Goal: Task Accomplishment & Management: Use online tool/utility

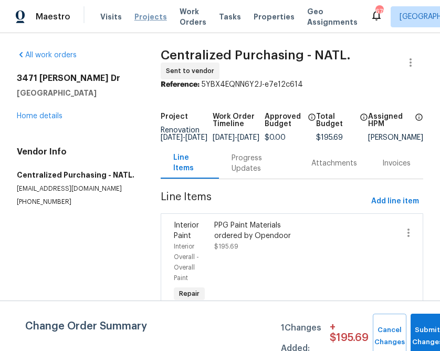
click at [135, 15] on span "Projects" at bounding box center [150, 17] width 33 height 10
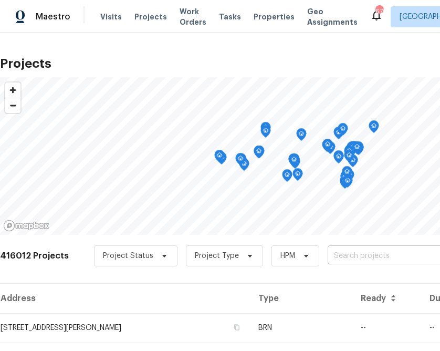
click at [349, 262] on input "text" at bounding box center [388, 256] width 120 height 16
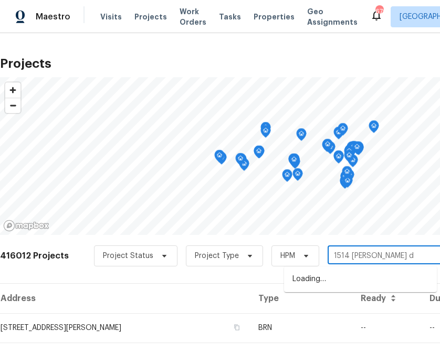
type input "1514 [PERSON_NAME] dr"
click at [328, 278] on li "[STREET_ADDRESS][PERSON_NAME]" at bounding box center [360, 278] width 153 height 17
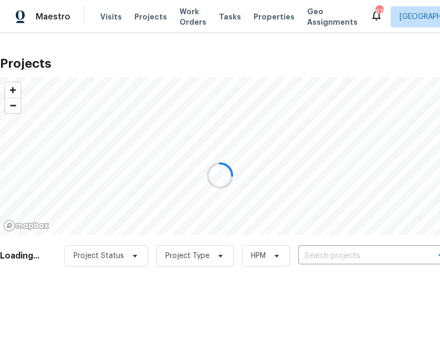
type input "[STREET_ADDRESS][PERSON_NAME]"
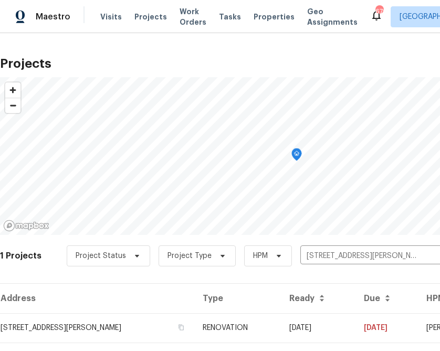
scroll to position [25, 0]
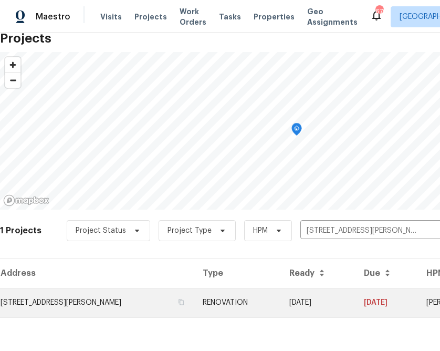
click at [129, 293] on td "[STREET_ADDRESS][PERSON_NAME]" at bounding box center [97, 302] width 194 height 29
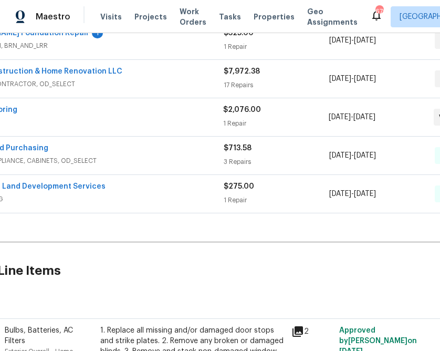
scroll to position [213, 119]
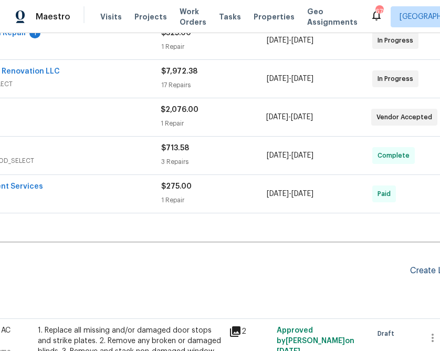
click at [426, 269] on div "Create Line Item" at bounding box center [442, 271] width 65 height 10
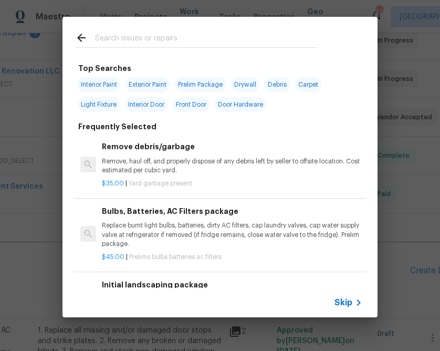
click at [345, 297] on div "Skip" at bounding box center [349, 302] width 30 height 13
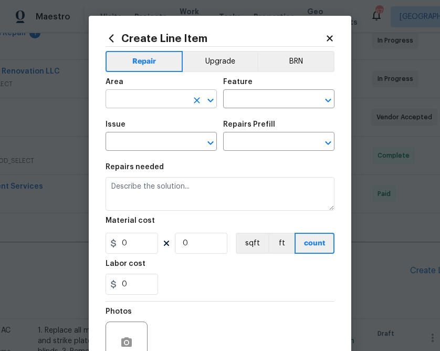
click at [188, 104] on div "​" at bounding box center [161, 100] width 111 height 16
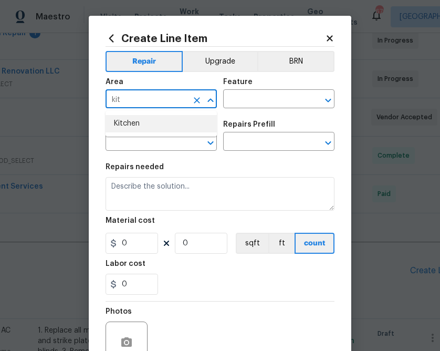
click at [149, 123] on li "Kitchen" at bounding box center [161, 123] width 111 height 17
type input "Kitchen"
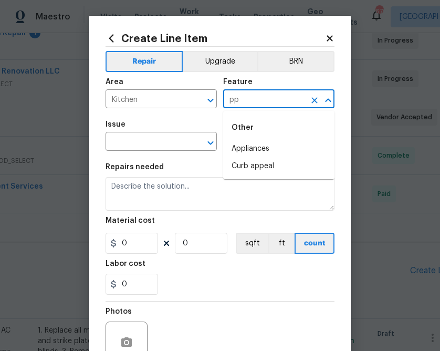
type input "p"
click at [264, 146] on li "Appliances" at bounding box center [278, 148] width 111 height 17
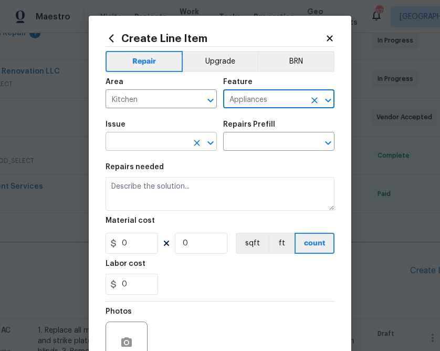
type input "Appliances"
click at [122, 146] on input "text" at bounding box center [147, 142] width 82 height 16
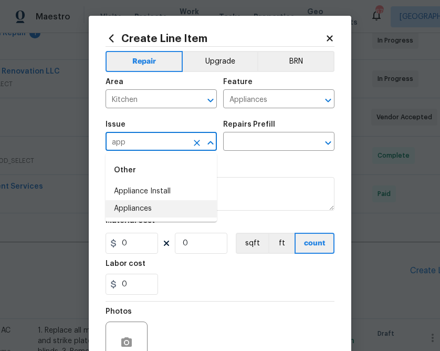
click at [143, 213] on li "Appliances" at bounding box center [161, 208] width 111 height 17
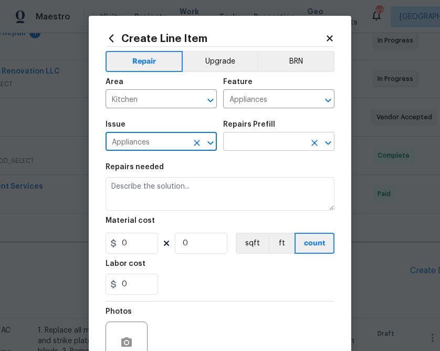
type input "Appliances"
click at [248, 151] on input "text" at bounding box center [264, 142] width 82 height 16
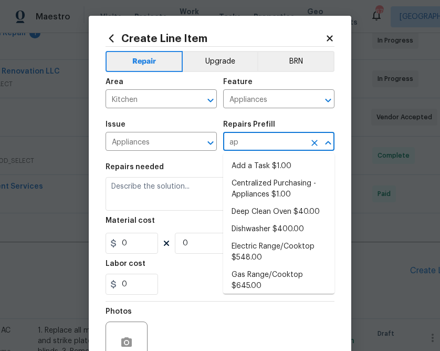
type input "app"
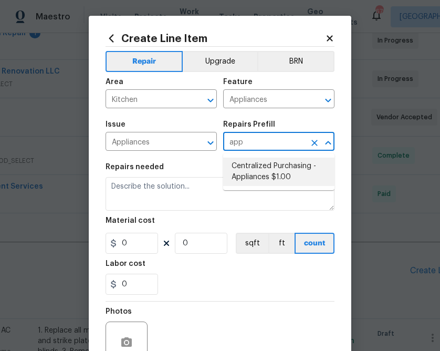
click at [261, 179] on li "Centralized Purchasing - Appliances $1.00" at bounding box center [278, 171] width 111 height 28
type input "Centralized Purchasing - Appliances $1.00"
type textarea "Appliances purchased by Opendoor"
type input "1"
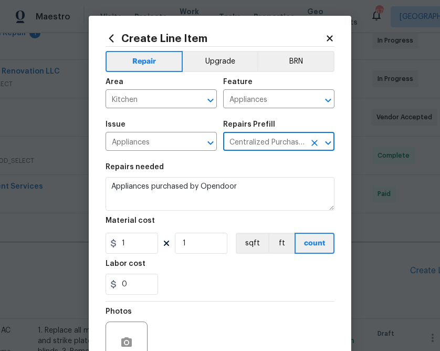
type input "Centralized Purchasing - Appliances $1.00"
click at [136, 245] on input "1" at bounding box center [132, 243] width 52 height 21
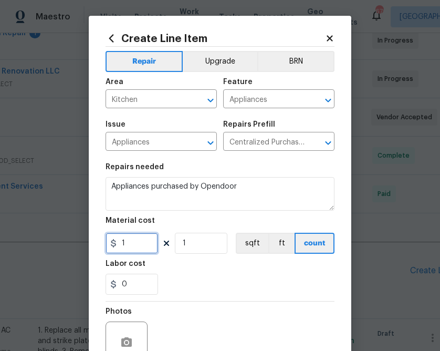
click at [136, 245] on input "1" at bounding box center [132, 243] width 52 height 21
paste input "395.48"
type input "395.48"
click at [223, 260] on section "Repairs needed Appliances purchased by Opendoor Material cost 395.48 1 sqft ft …" at bounding box center [220, 229] width 229 height 144
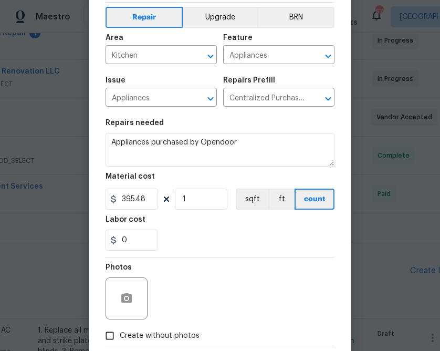
scroll to position [102, 0]
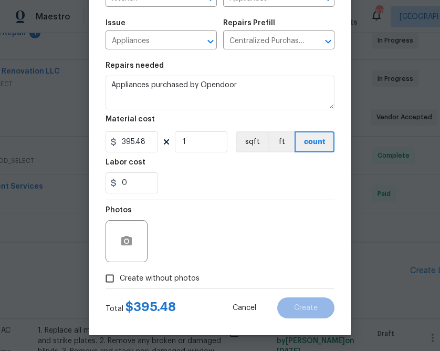
click at [173, 270] on label "Create without photos" at bounding box center [150, 278] width 100 height 20
click at [120, 270] on input "Create without photos" at bounding box center [110, 278] width 20 height 20
checkbox input "true"
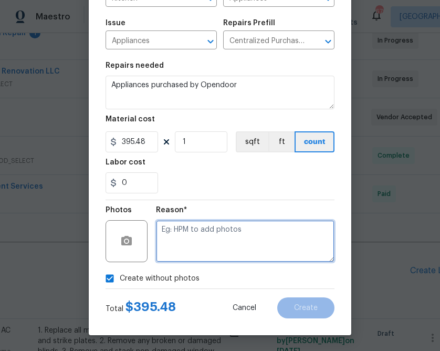
click at [192, 243] on textarea at bounding box center [245, 241] width 178 height 42
type textarea "n.a"
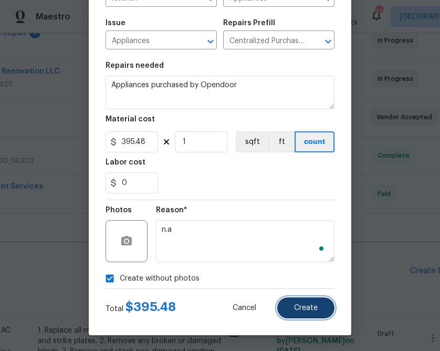
click at [324, 302] on button "Create" at bounding box center [305, 307] width 57 height 21
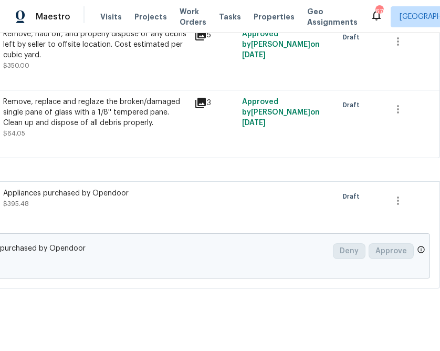
scroll to position [1174, 0]
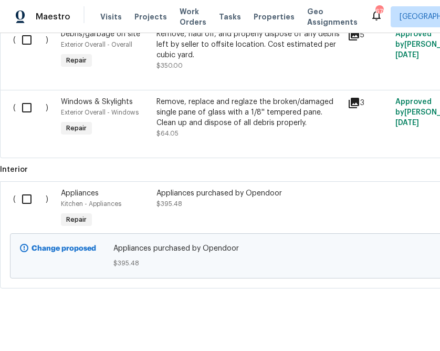
click at [28, 188] on input "checkbox" at bounding box center [31, 199] width 30 height 22
checkbox input "true"
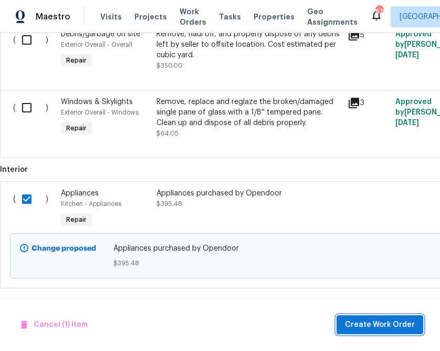
click at [361, 323] on span "Create Work Order" at bounding box center [380, 324] width 70 height 13
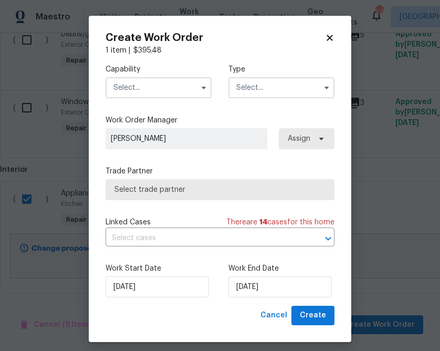
click at [170, 87] on input "text" at bounding box center [159, 87] width 106 height 21
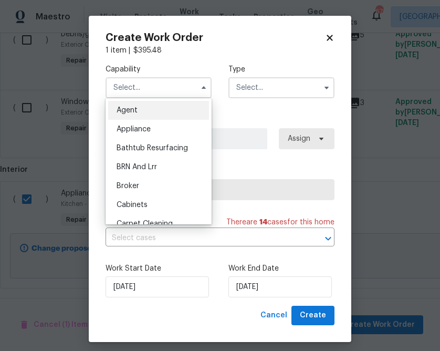
click at [148, 131] on span "Appliance" at bounding box center [134, 128] width 34 height 7
type input "Appliance"
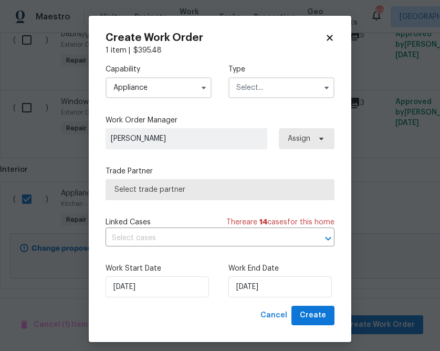
click at [272, 82] on input "text" at bounding box center [281, 87] width 106 height 21
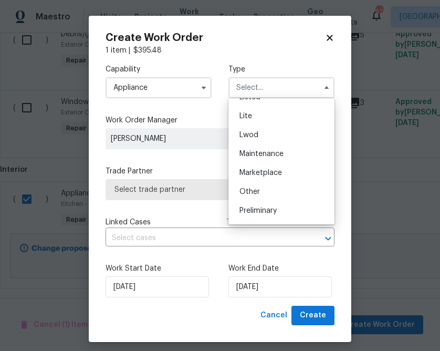
scroll to position [159, 0]
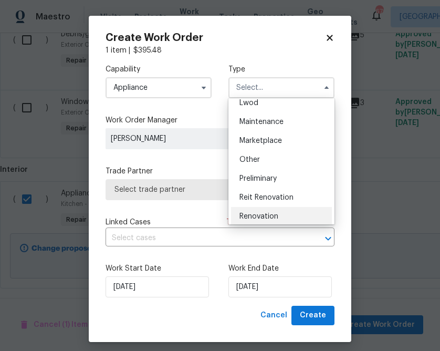
click at [276, 209] on div "Renovation" at bounding box center [281, 216] width 101 height 19
type input "Renovation"
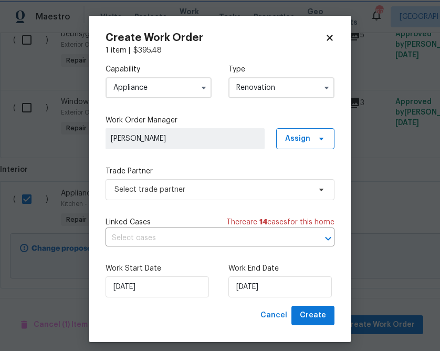
scroll to position [0, 0]
click at [303, 145] on span "Assign" at bounding box center [305, 138] width 58 height 21
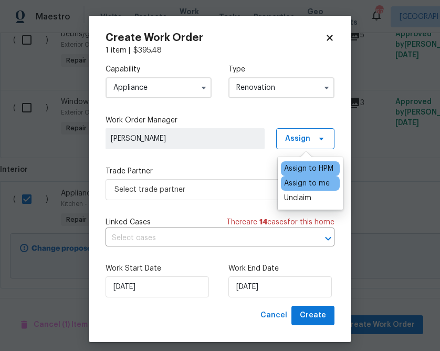
click at [299, 184] on div "Assign to me" at bounding box center [307, 183] width 46 height 10
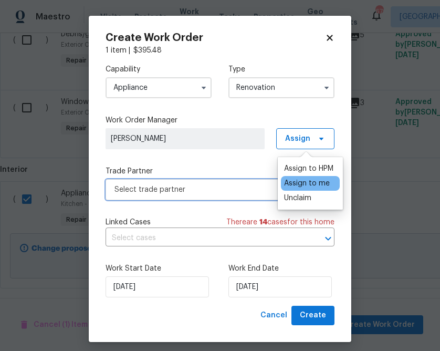
click at [247, 187] on span "Select trade partner" at bounding box center [212, 189] width 196 height 10
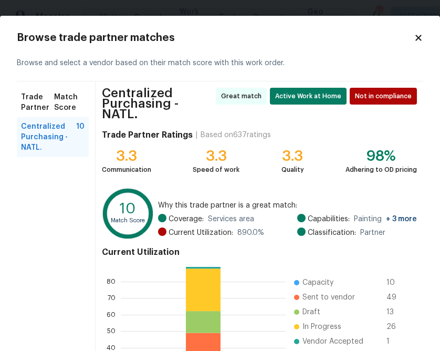
scroll to position [115, 0]
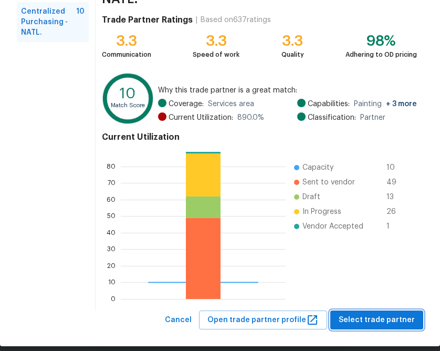
click at [391, 313] on span "Select trade partner" at bounding box center [377, 319] width 76 height 13
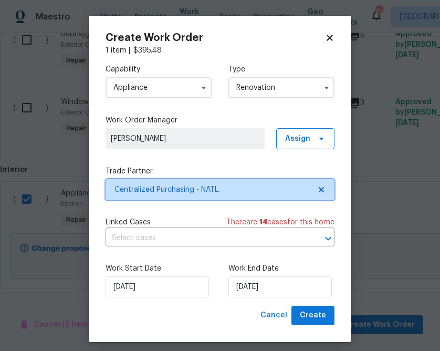
scroll to position [0, 0]
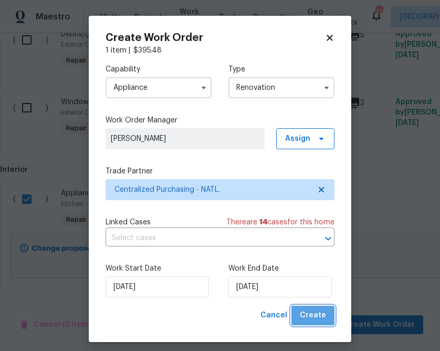
click at [318, 321] on span "Create" at bounding box center [313, 315] width 26 height 13
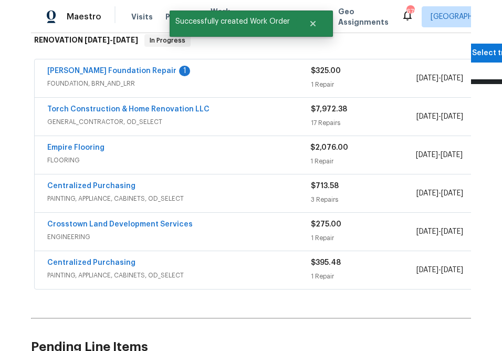
scroll to position [175, 0]
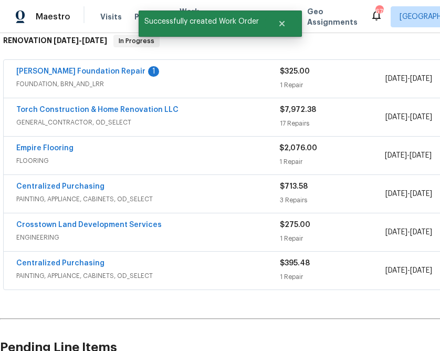
click at [75, 258] on span "Centralized Purchasing" at bounding box center [60, 263] width 88 height 10
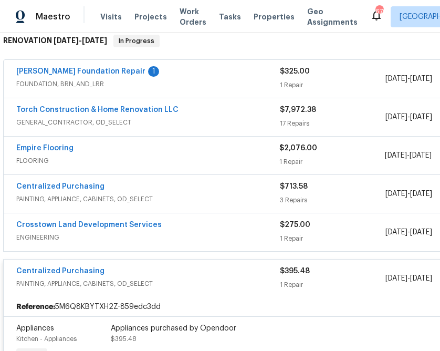
click at [76, 265] on div "Centralized Purchasing PAINTING, APPLIANCE, CABINETS, OD_SELECT $395.48 1 Repai…" at bounding box center [297, 278] width 586 height 38
click at [76, 267] on link "Centralized Purchasing" at bounding box center [60, 270] width 88 height 7
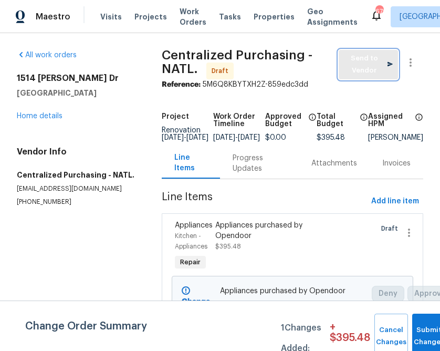
click at [355, 68] on span "Send to Vendor" at bounding box center [368, 64] width 49 height 24
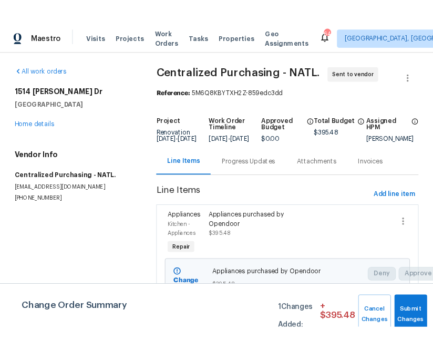
scroll to position [5, 0]
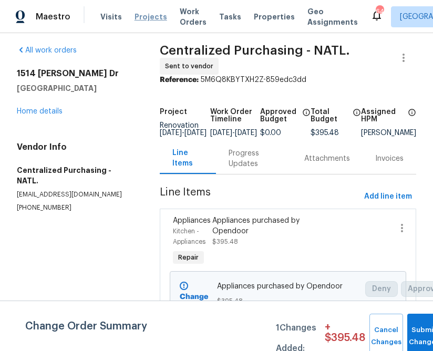
click at [140, 19] on span "Projects" at bounding box center [150, 17] width 33 height 10
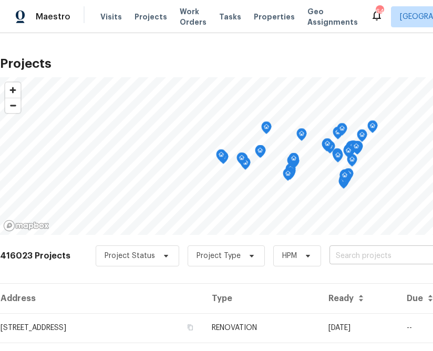
click at [367, 258] on input "text" at bounding box center [389, 256] width 120 height 16
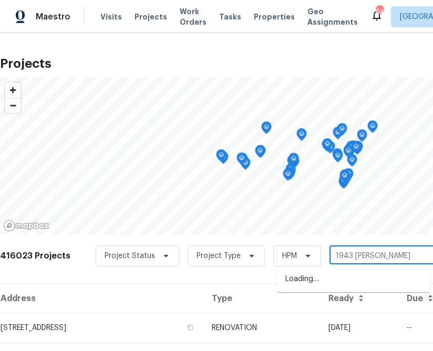
type input "1943 [GEOGRAPHIC_DATA]"
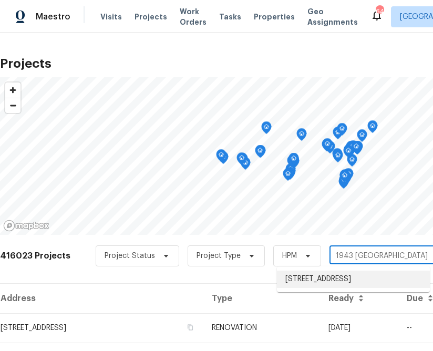
click at [323, 288] on li "[STREET_ADDRESS]" at bounding box center [353, 278] width 153 height 17
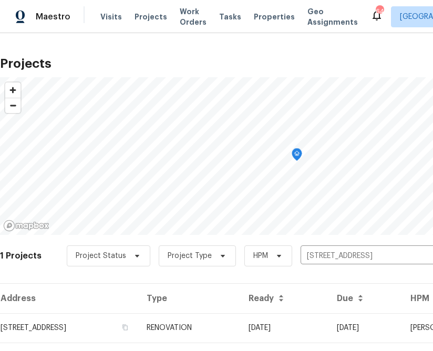
scroll to position [25, 0]
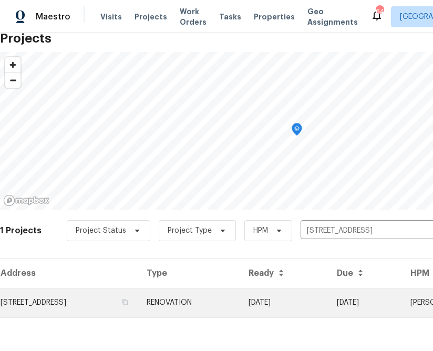
click at [131, 299] on td "[STREET_ADDRESS]" at bounding box center [69, 302] width 138 height 29
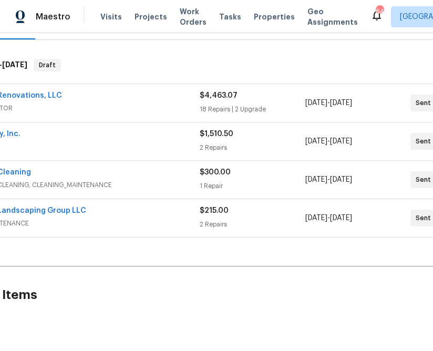
scroll to position [151, 161]
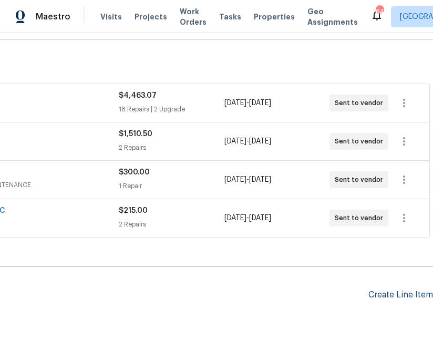
click at [404, 296] on div "Create Line Item" at bounding box center [400, 295] width 65 height 10
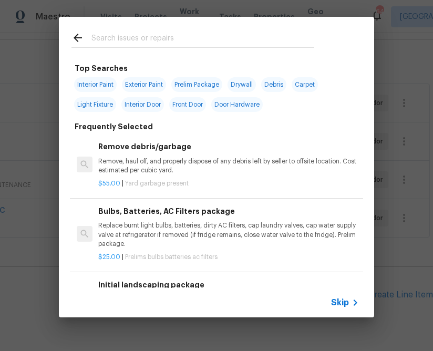
click at [329, 294] on div "Skip" at bounding box center [216, 302] width 315 height 29
click at [335, 297] on span "Skip" at bounding box center [340, 302] width 18 height 10
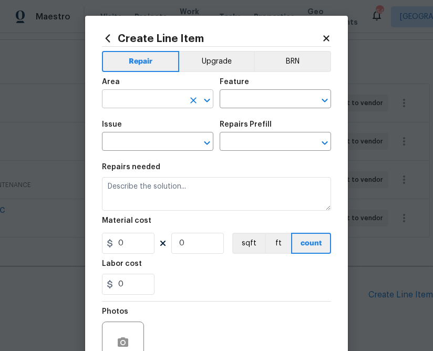
click at [176, 104] on input "text" at bounding box center [143, 100] width 82 height 16
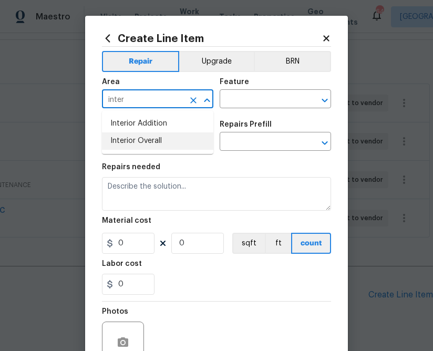
click at [128, 137] on li "Interior Overall" at bounding box center [157, 140] width 111 height 17
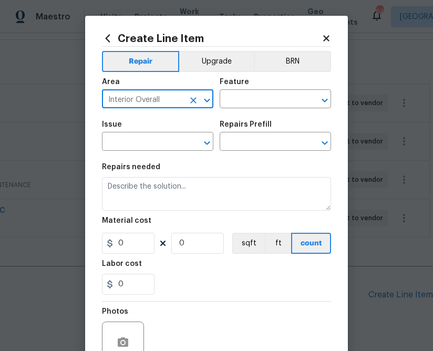
type input "Interior Overall"
click at [245, 110] on div "Area Interior Overall ​ Feature ​" at bounding box center [216, 93] width 229 height 43
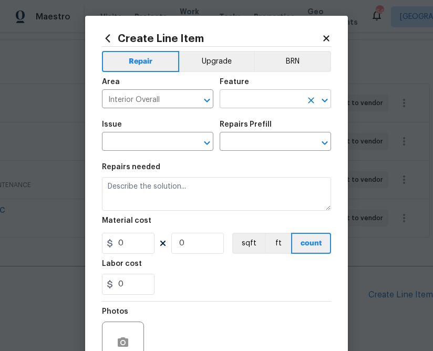
click at [245, 104] on input "text" at bounding box center [260, 100] width 82 height 16
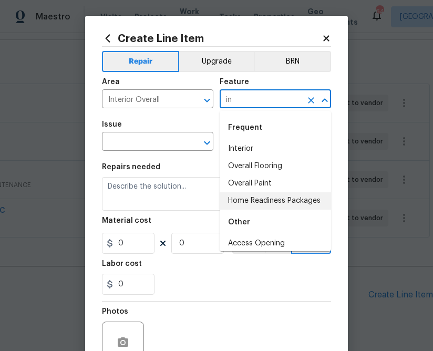
type input "i"
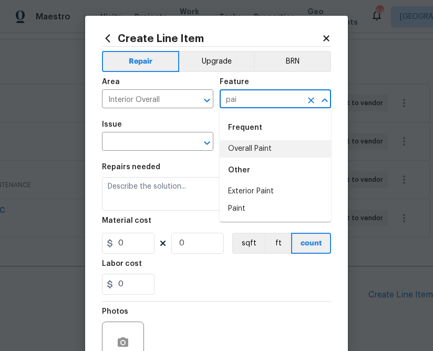
click at [275, 149] on li "Overall Paint" at bounding box center [274, 148] width 111 height 17
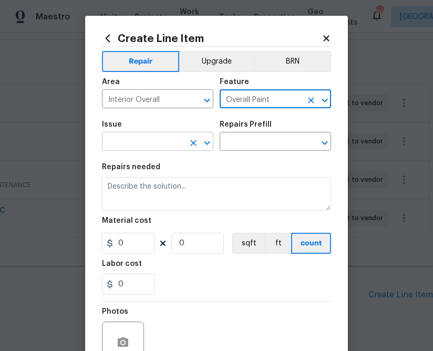
type input "Overall Paint"
click at [156, 140] on input "text" at bounding box center [143, 142] width 82 height 16
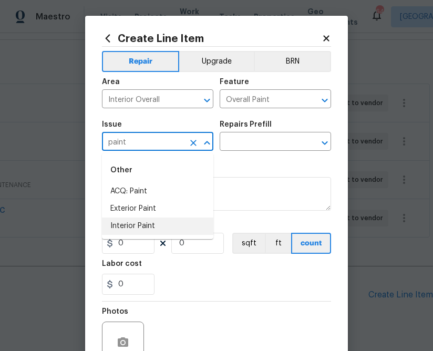
click at [122, 221] on li "Interior Paint" at bounding box center [157, 225] width 111 height 17
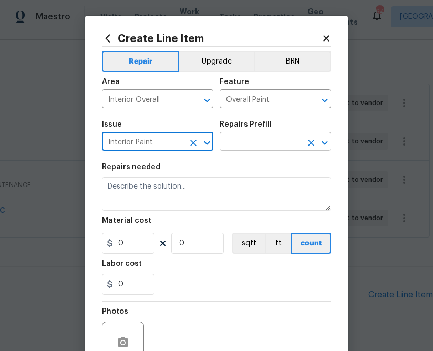
type input "Interior Paint"
click at [261, 148] on input "text" at bounding box center [260, 142] width 82 height 16
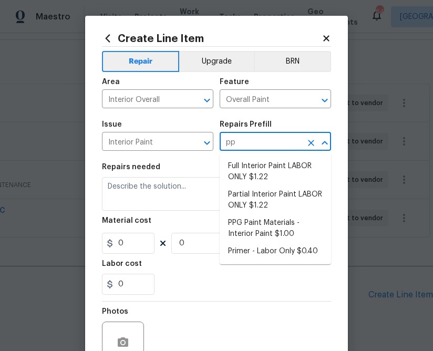
type input "ppg"
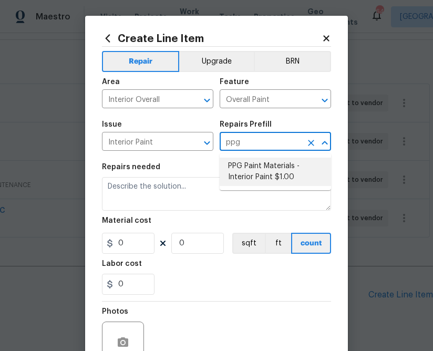
click at [261, 170] on li "PPG Paint Materials - Interior Paint $1.00" at bounding box center [274, 171] width 111 height 28
type input "PPG Paint Materials - Interior Paint $1.00"
type textarea "PPG Paint Materials ordered by Opendoor"
type input "1"
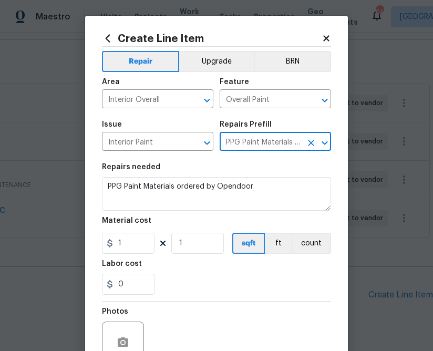
type input "PPG Paint Materials - Interior Paint $1.00"
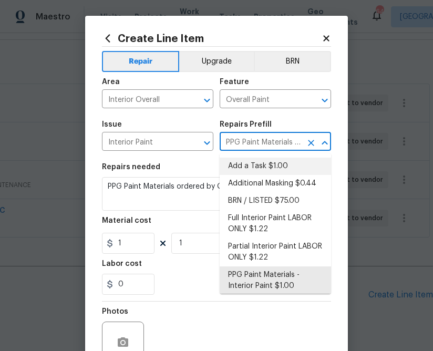
click at [180, 159] on section "Repairs needed PPG Paint Materials ordered by Opendoor Material cost 1 1 sqft f…" at bounding box center [216, 229] width 229 height 144
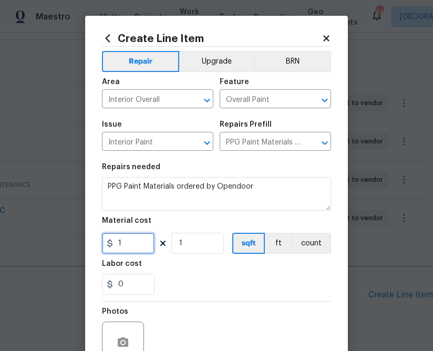
click at [143, 240] on input "1" at bounding box center [128, 243] width 52 height 21
paste input "text"
click at [142, 237] on input "1" at bounding box center [128, 243] width 52 height 21
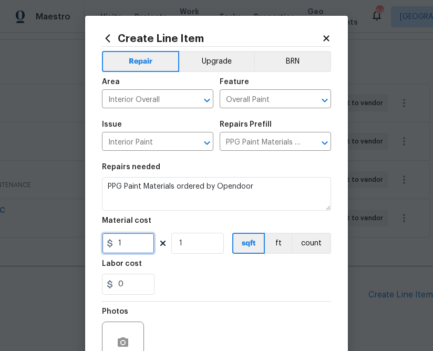
paste input "622.06"
type input "622.06"
click at [210, 293] on div "0" at bounding box center [216, 283] width 229 height 21
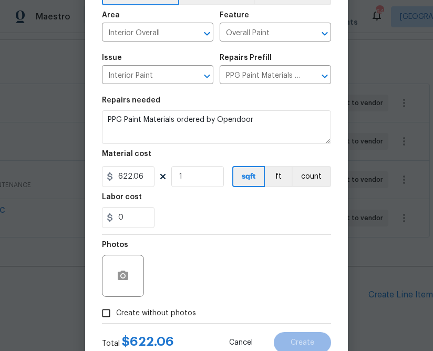
scroll to position [102, 0]
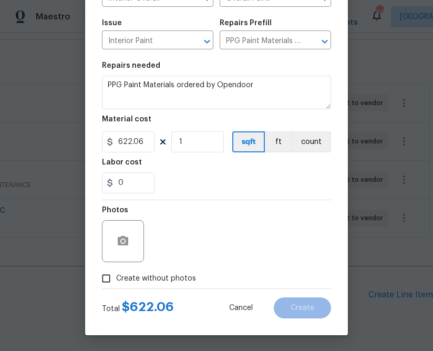
click at [173, 278] on span "Create without photos" at bounding box center [156, 278] width 80 height 11
click at [116, 278] on input "Create without photos" at bounding box center [106, 278] width 20 height 20
checkbox input "true"
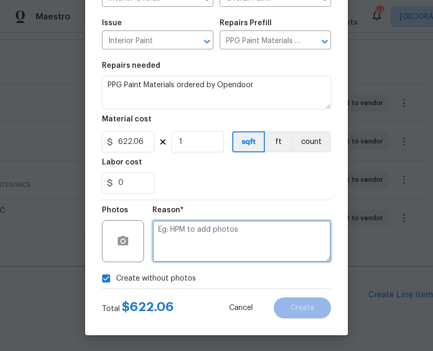
click at [196, 240] on textarea at bounding box center [241, 241] width 178 height 42
type textarea "n.a"
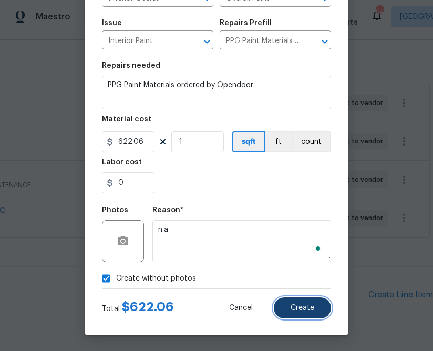
click at [301, 301] on button "Create" at bounding box center [301, 307] width 57 height 21
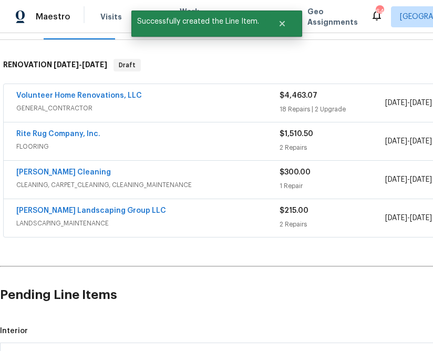
scroll to position [321, 0]
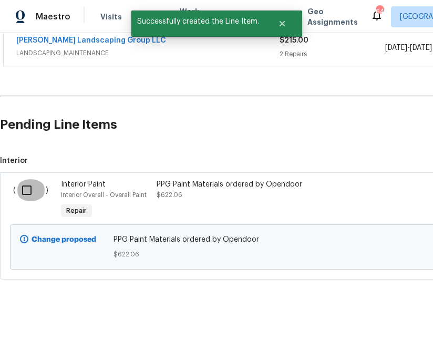
click at [26, 192] on input "checkbox" at bounding box center [31, 190] width 30 height 22
checkbox input "true"
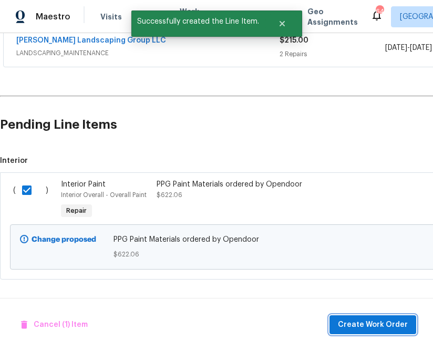
click at [366, 331] on button "Create Work Order" at bounding box center [372, 324] width 87 height 19
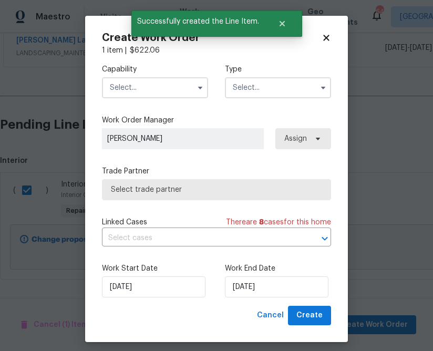
click at [159, 89] on input "text" at bounding box center [155, 87] width 106 height 21
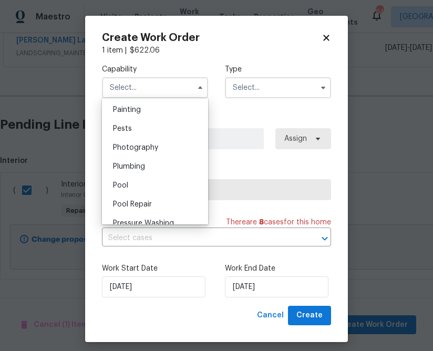
scroll to position [857, 0]
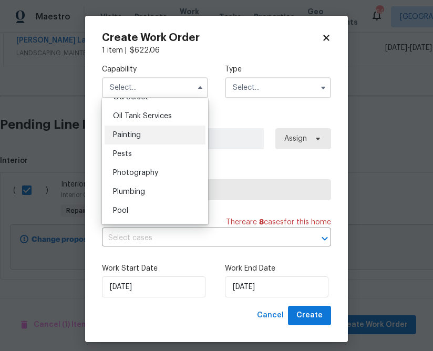
click at [159, 133] on div "Painting" at bounding box center [154, 134] width 101 height 19
type input "Painting"
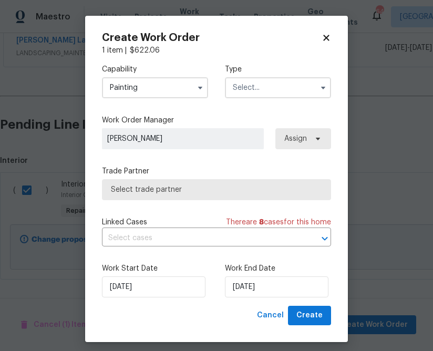
click at [249, 87] on input "text" at bounding box center [278, 87] width 106 height 21
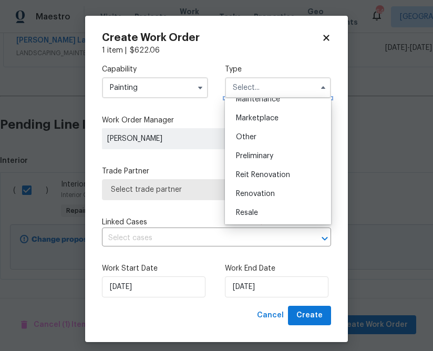
scroll to position [195, 0]
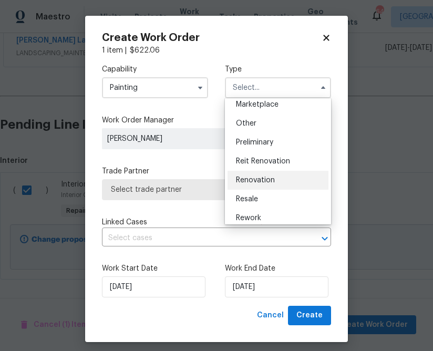
click at [251, 184] on div "Renovation" at bounding box center [277, 180] width 101 height 19
type input "Renovation"
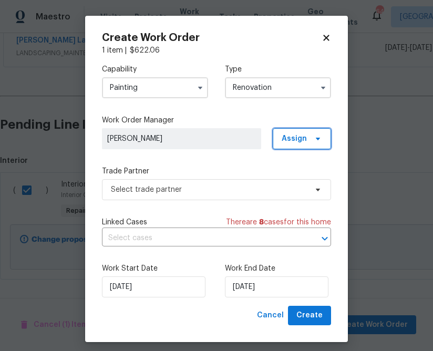
click at [312, 144] on span "Assign" at bounding box center [301, 138] width 58 height 21
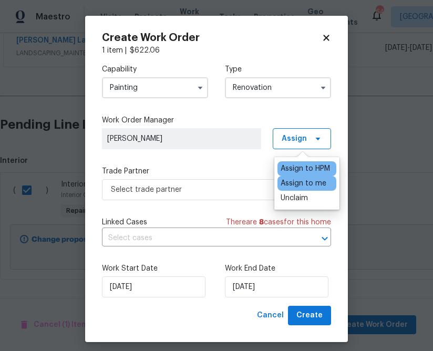
click at [294, 185] on div "Assign to me" at bounding box center [303, 183] width 46 height 10
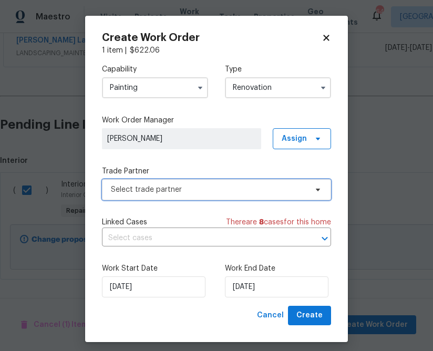
click at [231, 194] on span "Select trade partner" at bounding box center [209, 189] width 196 height 10
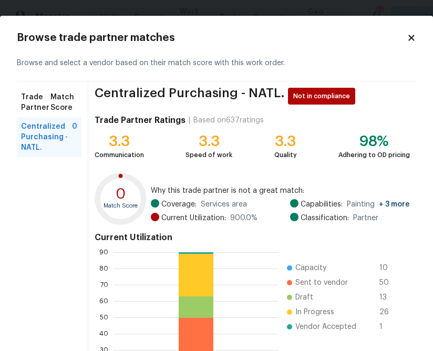
scroll to position [111, 0]
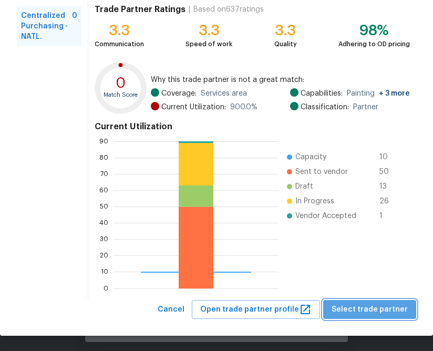
click at [386, 312] on span "Select trade partner" at bounding box center [369, 309] width 76 height 13
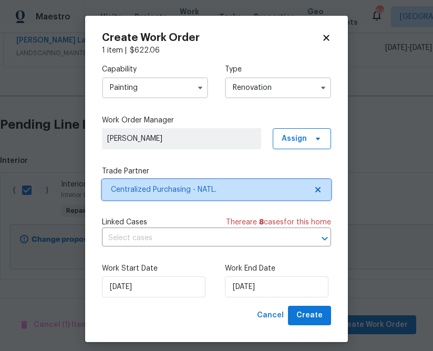
scroll to position [0, 0]
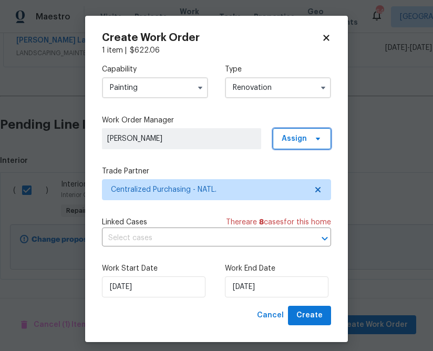
click at [290, 140] on span "Assign" at bounding box center [293, 138] width 25 height 10
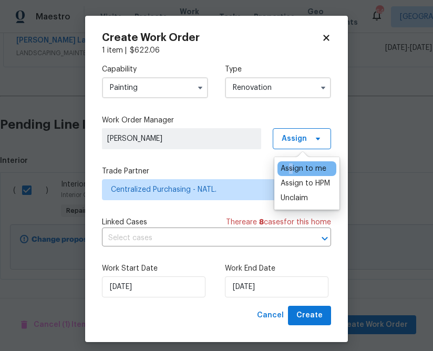
click at [290, 166] on div "Assign to me" at bounding box center [303, 168] width 46 height 10
click at [244, 157] on div "Capability Painting Type Renovation Work Order Manager [PERSON_NAME] Assign Tra…" at bounding box center [216, 181] width 229 height 250
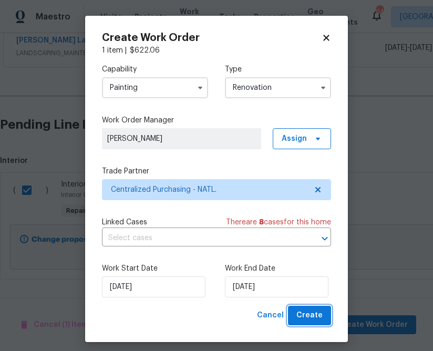
click at [309, 313] on span "Create" at bounding box center [309, 315] width 26 height 13
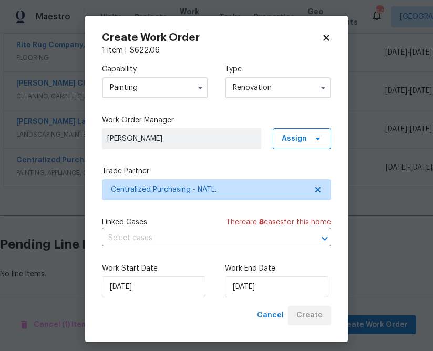
scroll to position [239, 0]
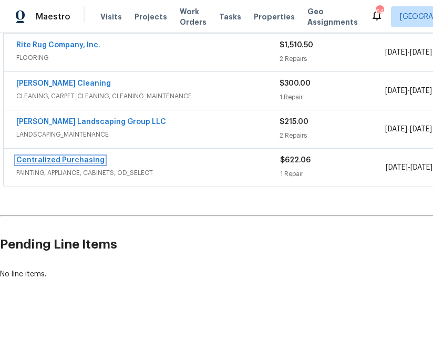
click at [68, 159] on link "Centralized Purchasing" at bounding box center [60, 159] width 88 height 7
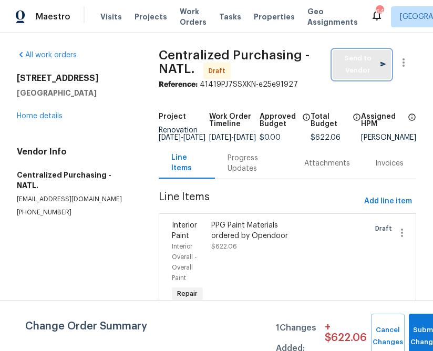
click at [358, 56] on span "Send to Vendor" at bounding box center [362, 64] width 48 height 24
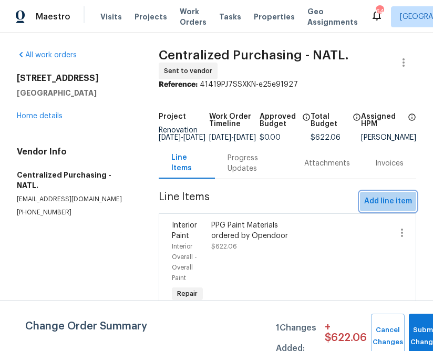
click at [378, 204] on span "Add line item" at bounding box center [388, 201] width 48 height 13
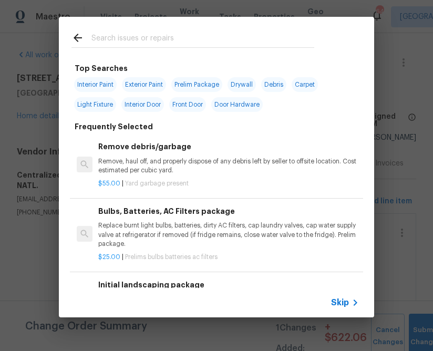
click at [342, 301] on span "Skip" at bounding box center [340, 302] width 18 height 10
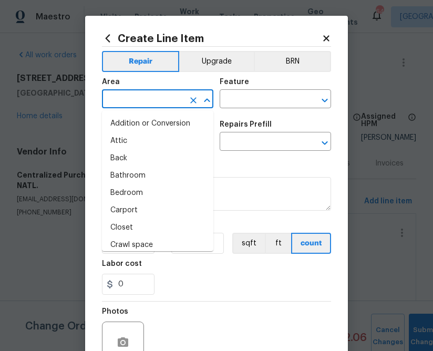
click at [139, 102] on input "text" at bounding box center [143, 100] width 82 height 16
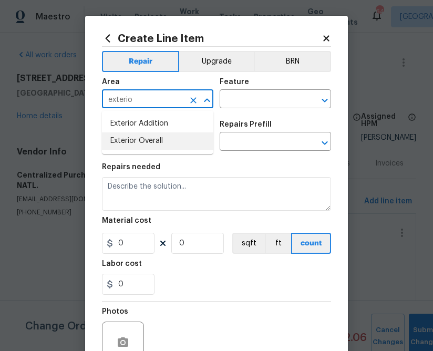
click at [136, 147] on li "Exterior Overall" at bounding box center [157, 140] width 111 height 17
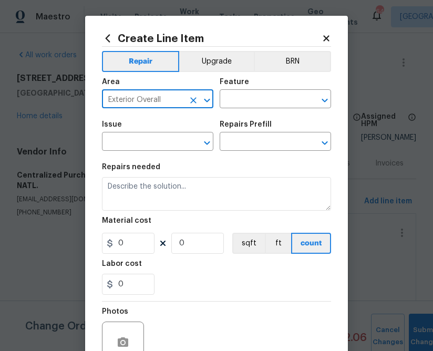
type input "Exterior Overall"
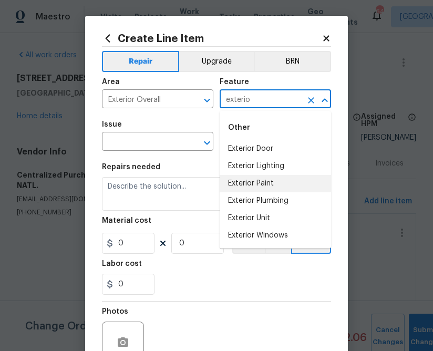
click at [256, 185] on li "Exterior Paint" at bounding box center [274, 183] width 111 height 17
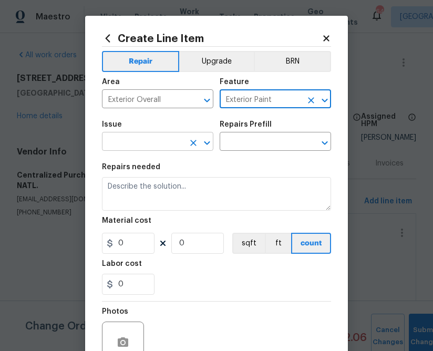
type input "Exterior Paint"
click at [166, 139] on input "text" at bounding box center [143, 142] width 82 height 16
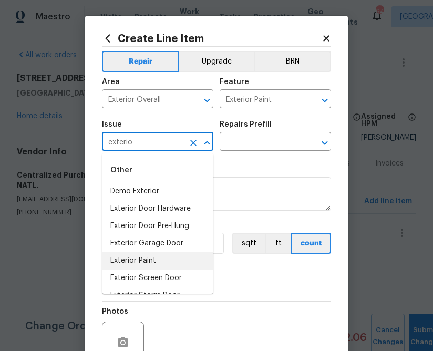
click at [159, 261] on li "Exterior Paint" at bounding box center [157, 260] width 111 height 17
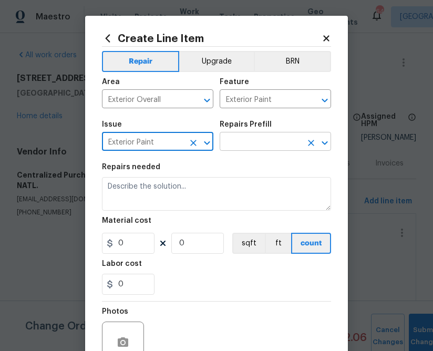
type input "Exterior Paint"
click at [264, 145] on input "text" at bounding box center [260, 142] width 82 height 16
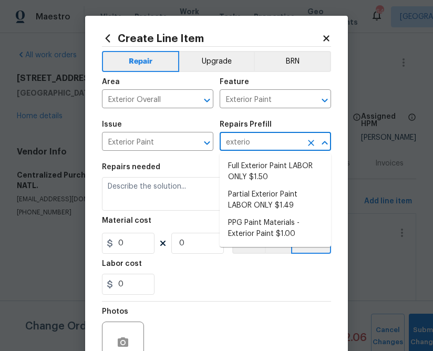
type input "exterior"
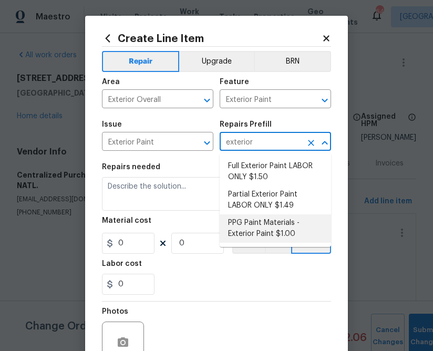
click at [270, 218] on li "PPG Paint Materials - Exterior Paint $1.00" at bounding box center [274, 228] width 111 height 28
type input "Overall Paint"
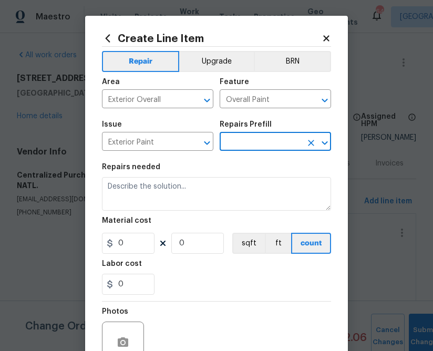
type input "PPG Paint Materials - Exterior Paint $1.00"
type textarea "PPG Paint Materials ordered by Opendoor"
type input "1"
type input "PPG Paint Materials - Exterior Paint $1.00"
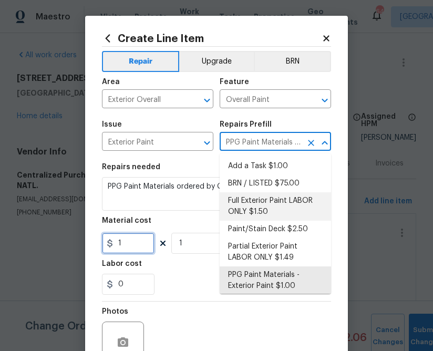
click at [136, 241] on input "1" at bounding box center [128, 243] width 52 height 21
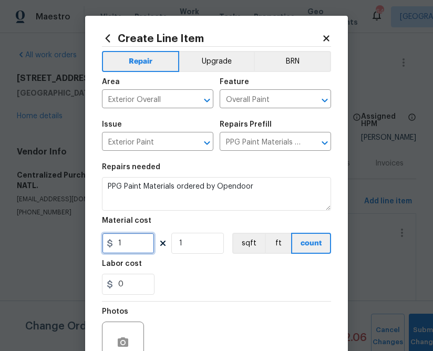
click at [136, 241] on input "1" at bounding box center [128, 243] width 52 height 21
paste input "314.62"
type input "314.62"
click at [177, 281] on div "0" at bounding box center [216, 283] width 229 height 21
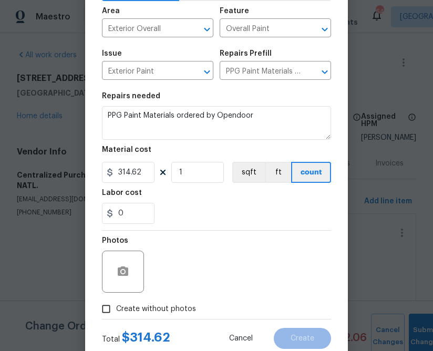
scroll to position [73, 0]
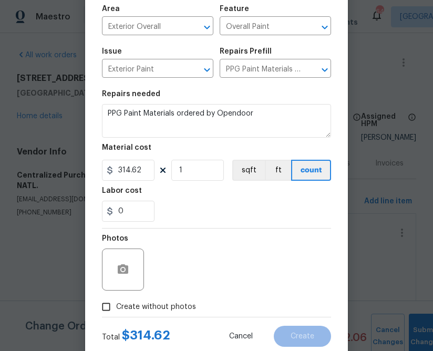
click at [162, 302] on span "Create without photos" at bounding box center [156, 306] width 80 height 11
click at [116, 302] on input "Create without photos" at bounding box center [106, 307] width 20 height 20
checkbox input "true"
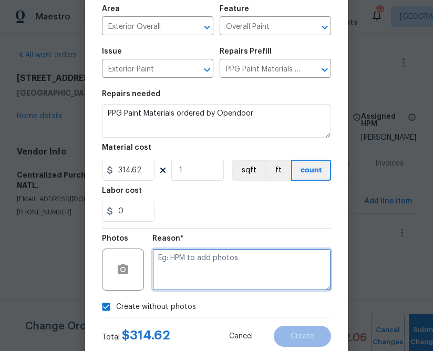
click at [175, 272] on textarea at bounding box center [241, 269] width 178 height 42
type textarea "n.a"
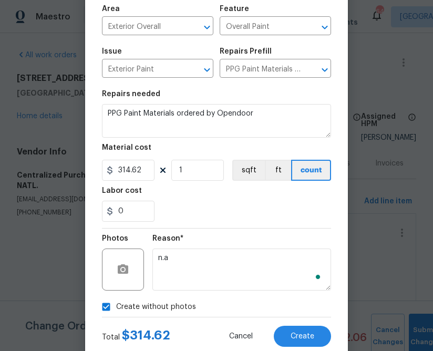
click at [224, 224] on section "Repairs needed PPG Paint Materials ordered by Opendoor Material cost 314.62 1 s…" at bounding box center [216, 156] width 229 height 144
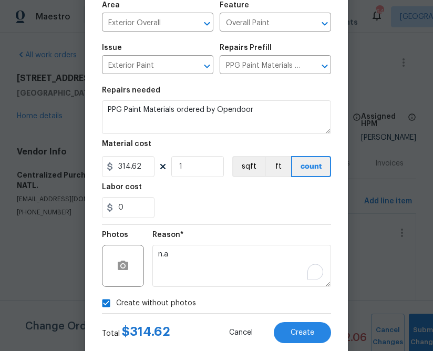
scroll to position [102, 0]
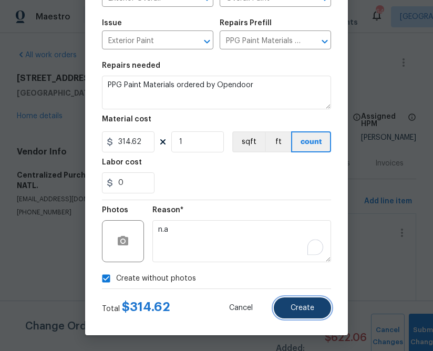
click at [302, 307] on span "Create" at bounding box center [302, 308] width 24 height 8
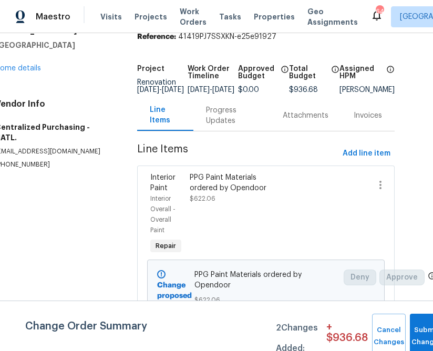
scroll to position [48, 22]
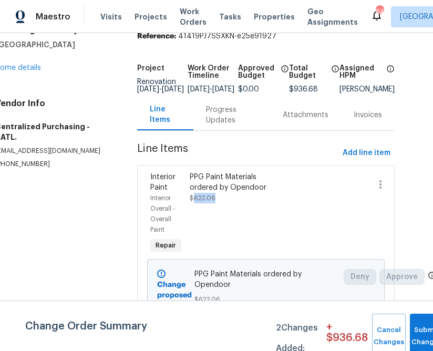
drag, startPoint x: 220, startPoint y: 204, endPoint x: 192, endPoint y: 204, distance: 28.3
click at [192, 203] on div "PPG Paint Materials ordered by Opendoor $622.06" at bounding box center [236, 187] width 92 height 31
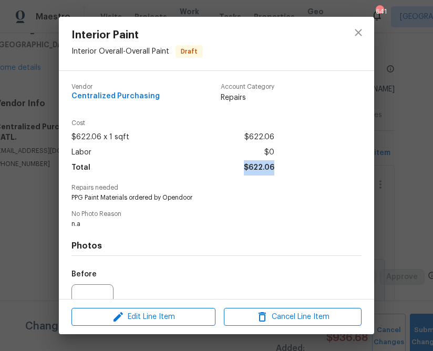
drag, startPoint x: 290, startPoint y: 169, endPoint x: 246, endPoint y: 169, distance: 43.6
click at [246, 169] on div "Cost $622.06 x 1 sqft $622.06 Labor $0 Total $622.06" at bounding box center [216, 152] width 290 height 65
click at [285, 161] on div "Cost $622.06 x 1 sqft $622.06 Labor $0 Total $622.06" at bounding box center [216, 152] width 290 height 65
drag, startPoint x: 279, startPoint y: 166, endPoint x: 249, endPoint y: 166, distance: 30.4
click at [249, 166] on div "Cost $622.06 x 1 sqft $622.06 Labor $0 Total $622.06" at bounding box center [216, 152] width 290 height 65
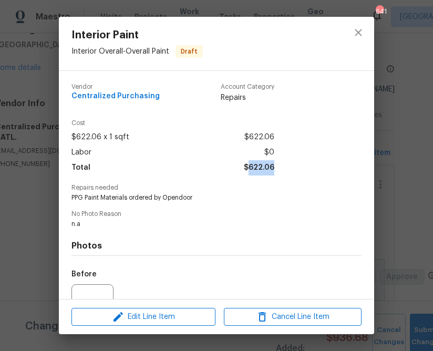
copy span "622.06"
click at [357, 31] on icon "close" at bounding box center [357, 32] width 7 height 7
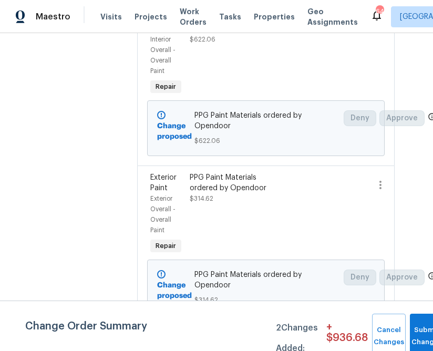
scroll to position [212, 22]
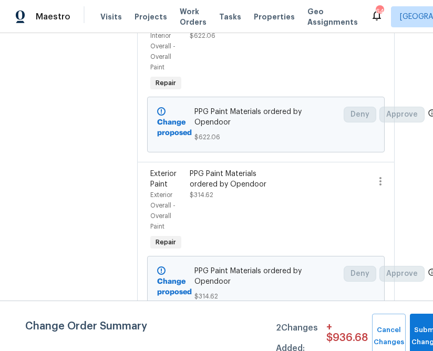
click at [261, 193] on div "PPG Paint Materials ordered by Opendoor $314.62" at bounding box center [236, 184] width 92 height 31
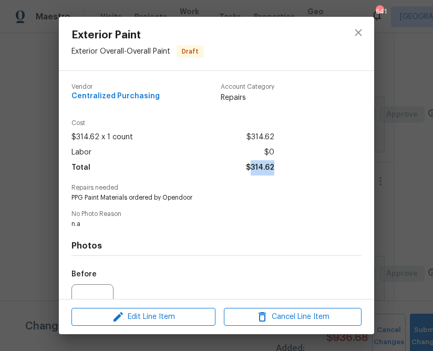
drag, startPoint x: 286, startPoint y: 169, endPoint x: 252, endPoint y: 168, distance: 33.1
click at [252, 168] on div "Cost $314.62 x 1 count $314.62 Labor $0 Total $314.62" at bounding box center [216, 152] width 290 height 65
copy span "314.62"
